Goal: Learn about a topic

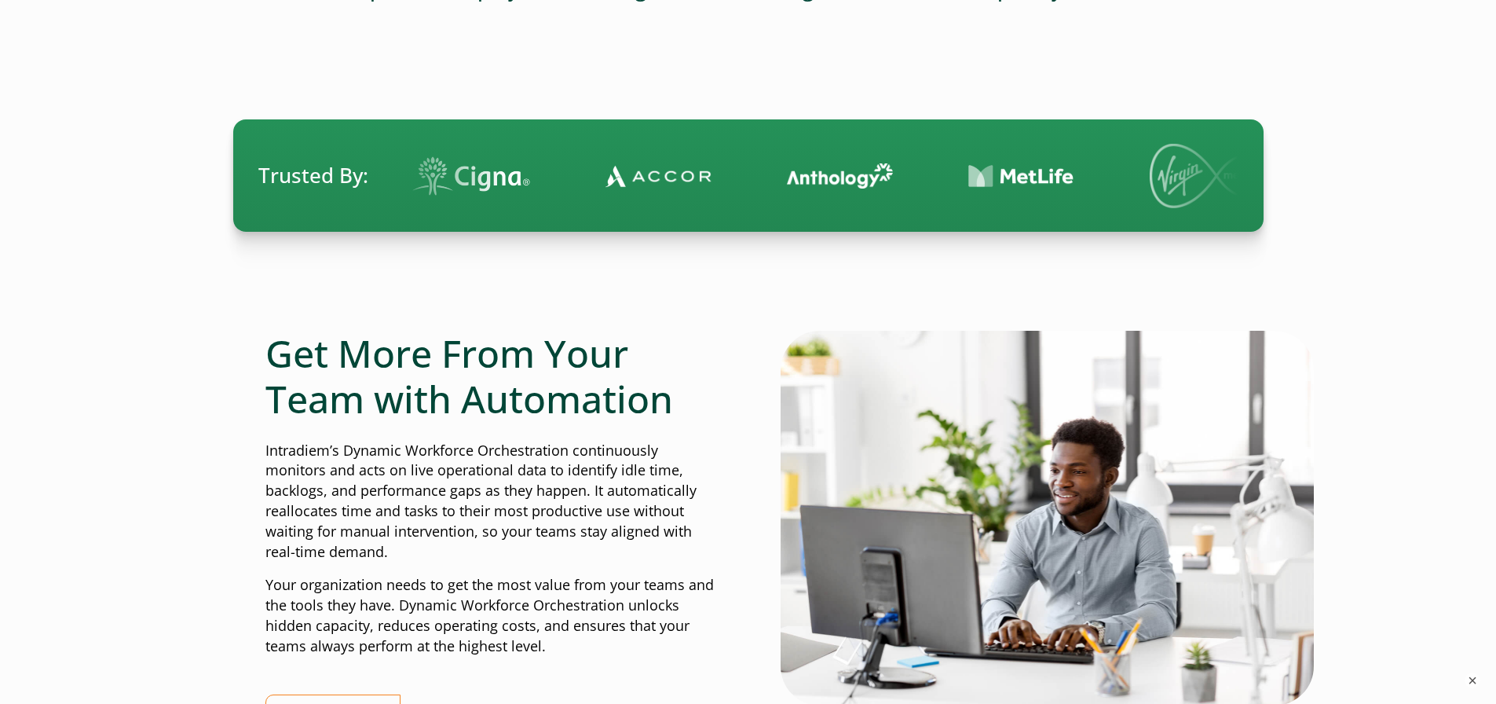
scroll to position [393, 0]
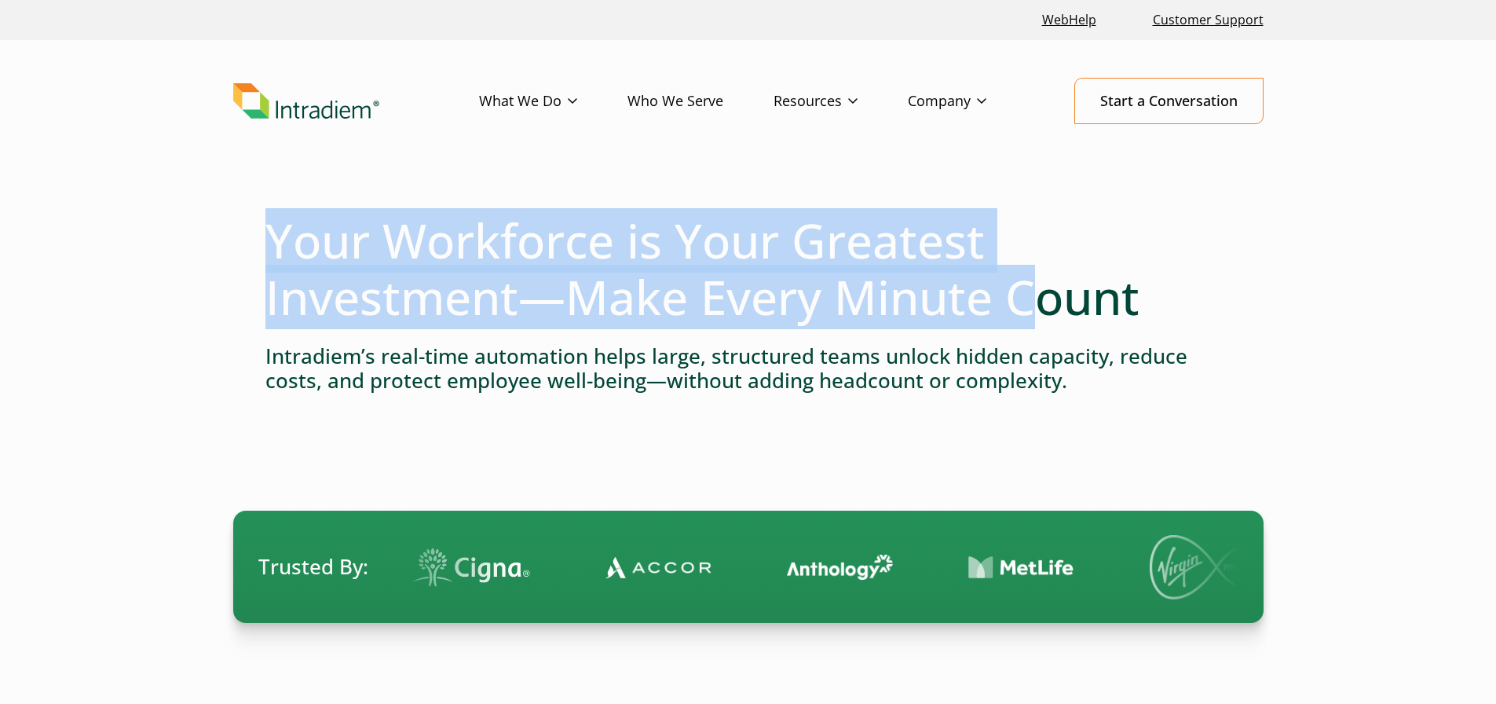
drag, startPoint x: 247, startPoint y: 229, endPoint x: 1239, endPoint y: 322, distance: 995.6
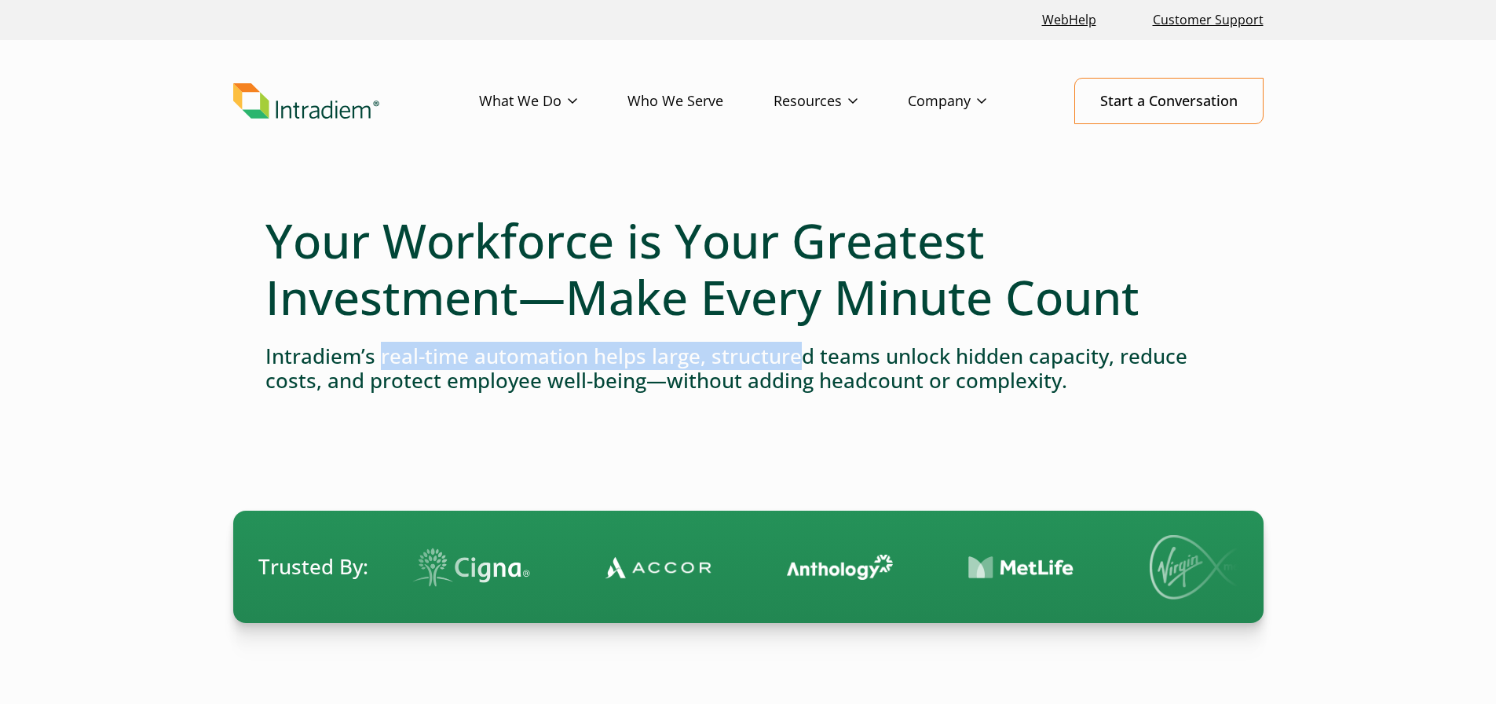
drag, startPoint x: 538, startPoint y: 357, endPoint x: 800, endPoint y: 360, distance: 262.3
click at [800, 360] on h4 "Intradiem’s real-time automation helps large, structured teams unlock hidden ca…" at bounding box center [748, 368] width 966 height 49
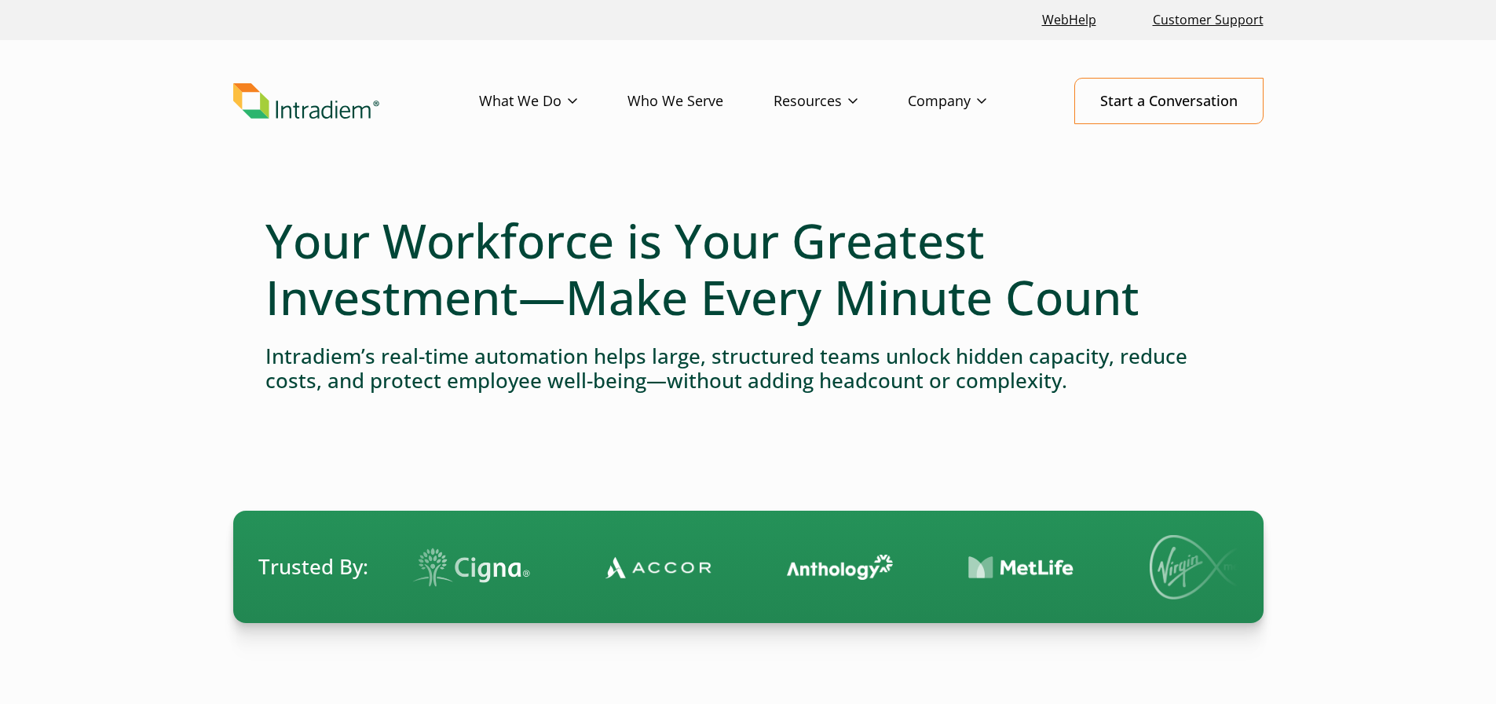
click at [896, 379] on h4 "Intradiem’s real-time automation helps large, structured teams unlock hidden ca…" at bounding box center [748, 368] width 966 height 49
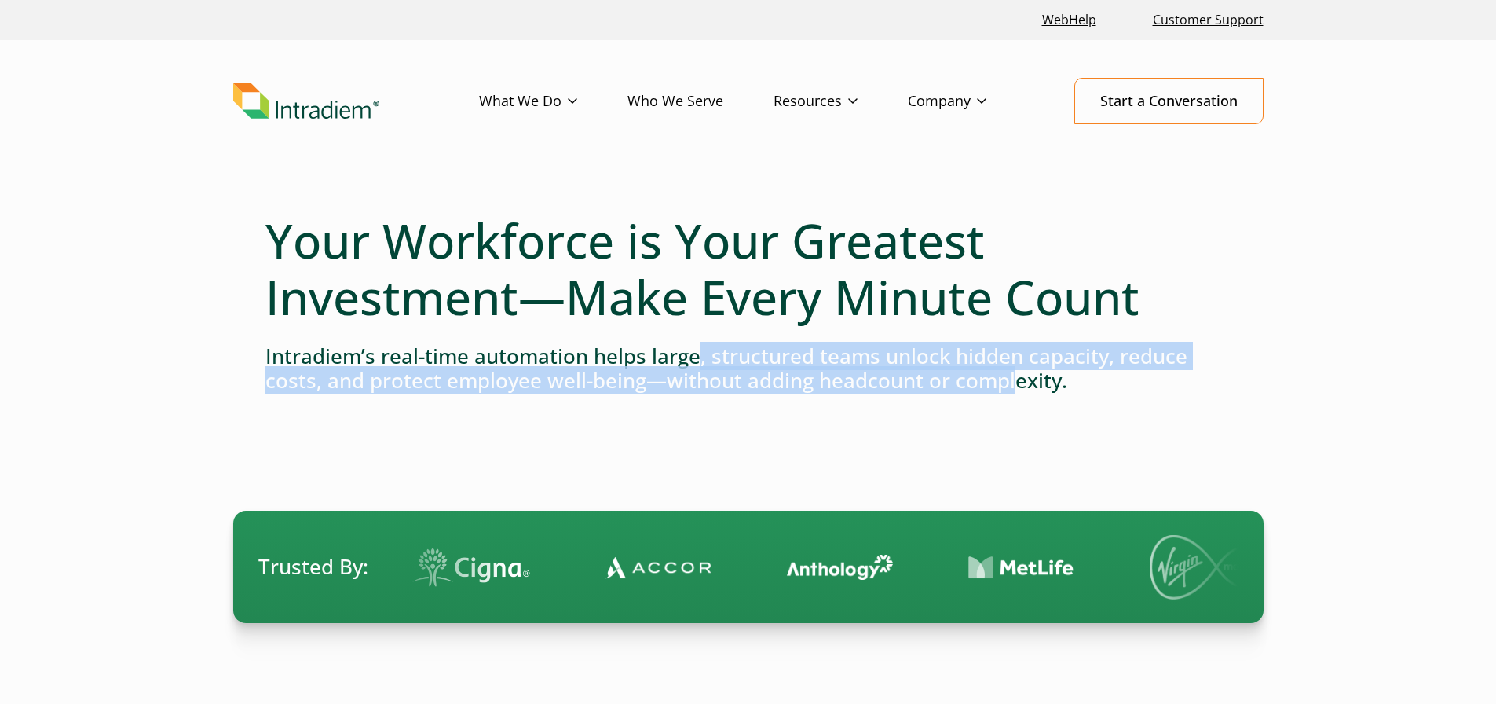
drag, startPoint x: 699, startPoint y: 356, endPoint x: 1008, endPoint y: 373, distance: 309.9
click at [1008, 373] on h4 "Intradiem’s real-time automation helps large, structured teams unlock hidden ca…" at bounding box center [748, 368] width 966 height 49
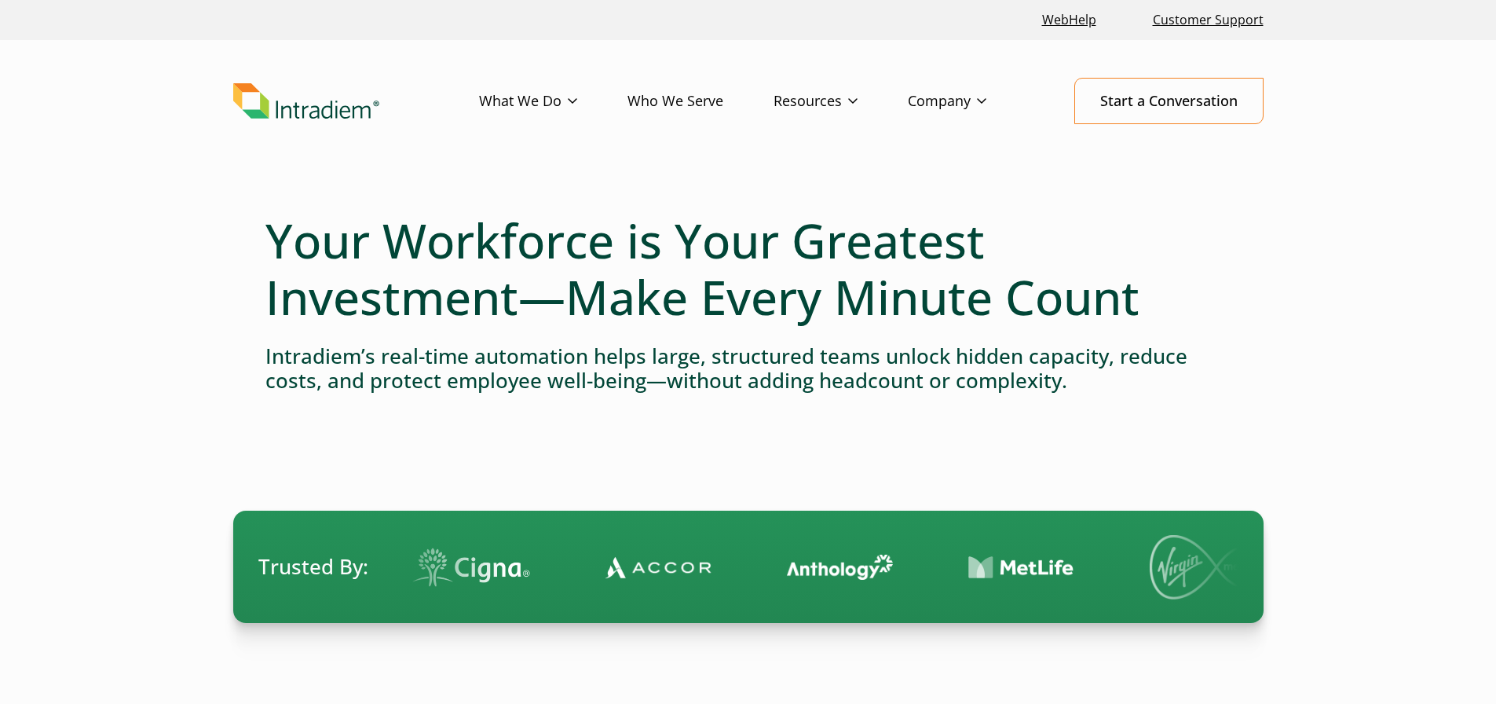
click at [1104, 373] on h4 "Intradiem’s real-time automation helps large, structured teams unlock hidden ca…" at bounding box center [748, 368] width 966 height 49
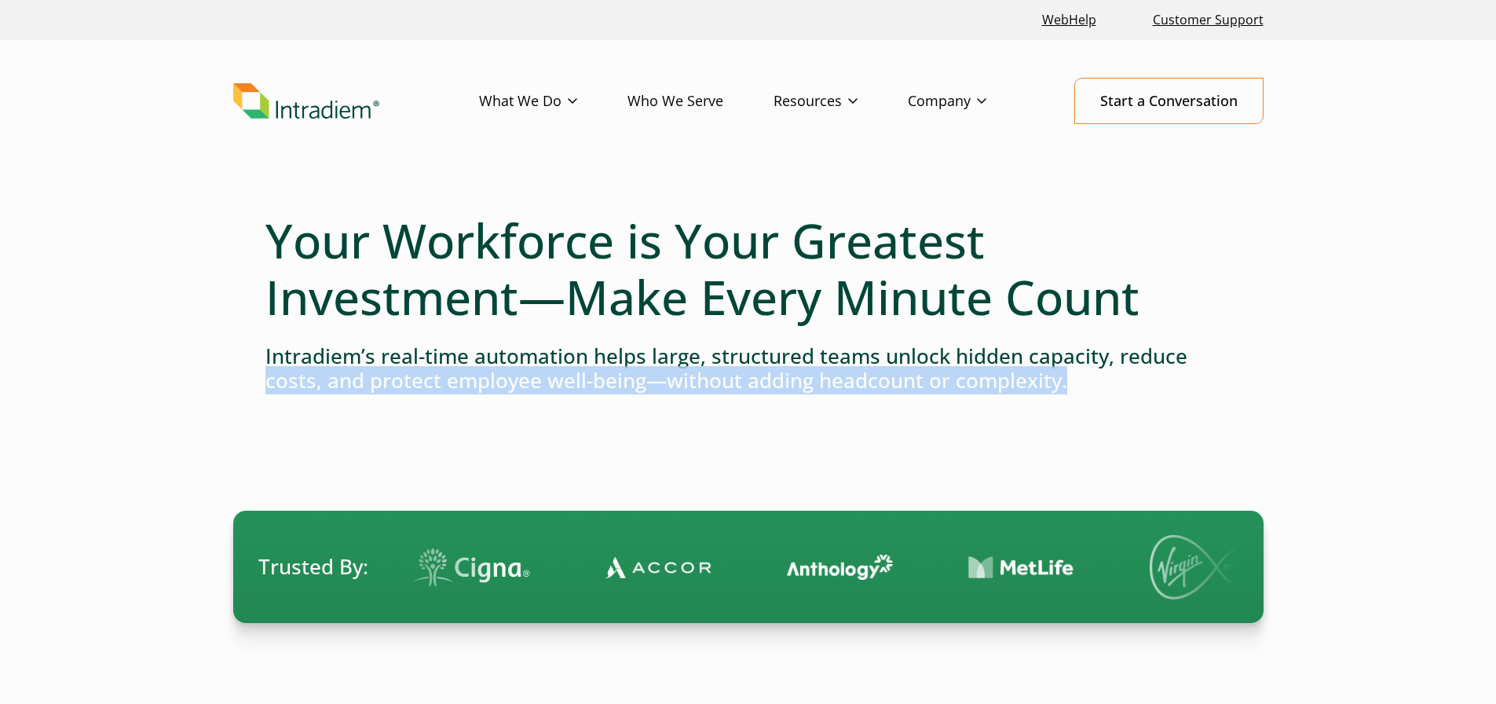
drag, startPoint x: 1082, startPoint y: 380, endPoint x: 140, endPoint y: 382, distance: 942.5
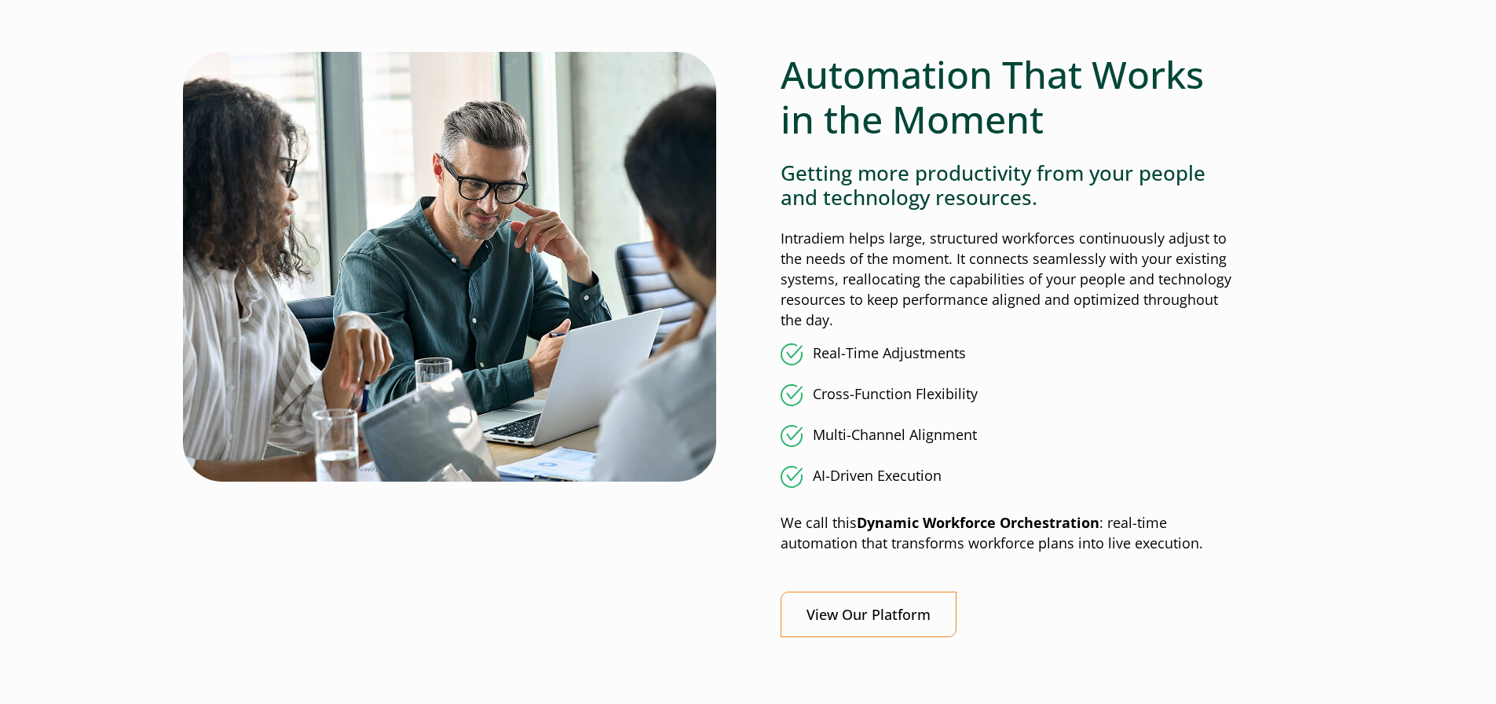
scroll to position [1178, 0]
